Goal: Task Accomplishment & Management: Use online tool/utility

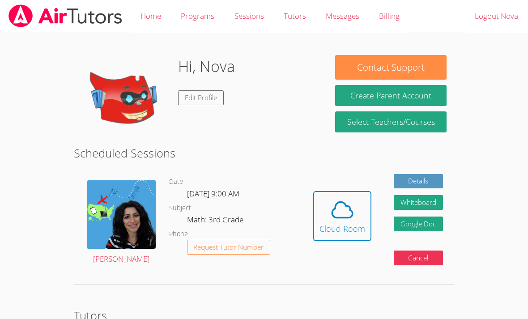
click at [357, 223] on div "Cloud Room" at bounding box center [342, 228] width 46 height 13
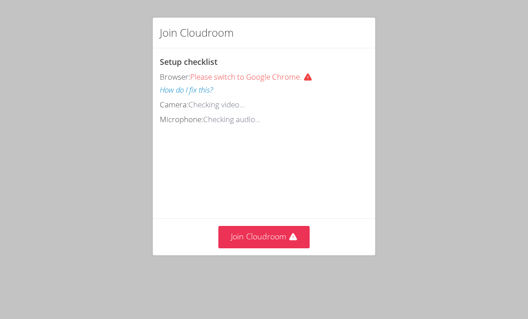
click at [302, 233] on button "Join Cloudroom" at bounding box center [264, 237] width 92 height 22
